Goal: Check status: Check status

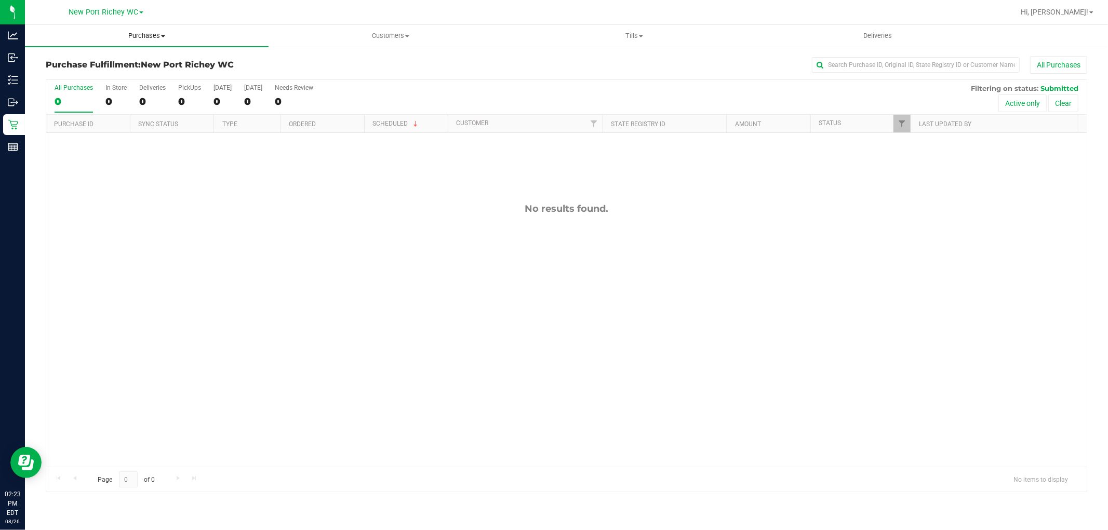
click at [146, 27] on uib-tab-heading "Purchases Summary of purchases Fulfillment All purchases" at bounding box center [147, 36] width 244 height 22
click at [147, 34] on span "Purchases" at bounding box center [147, 35] width 244 height 9
click at [137, 38] on span "Purchases" at bounding box center [147, 35] width 244 height 9
click at [74, 83] on span "All purchases" at bounding box center [62, 87] width 74 height 9
